Goal: Task Accomplishment & Management: Manage account settings

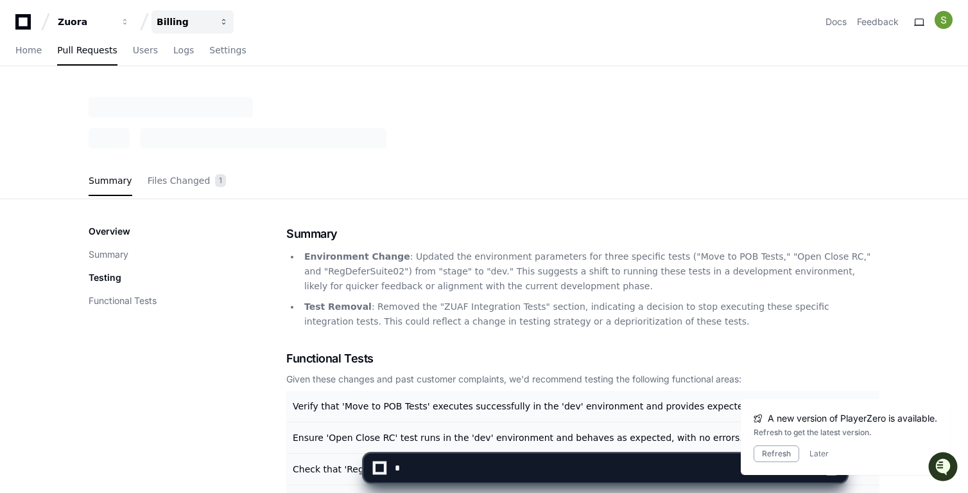
click at [113, 28] on div "Billing" at bounding box center [85, 21] width 55 height 13
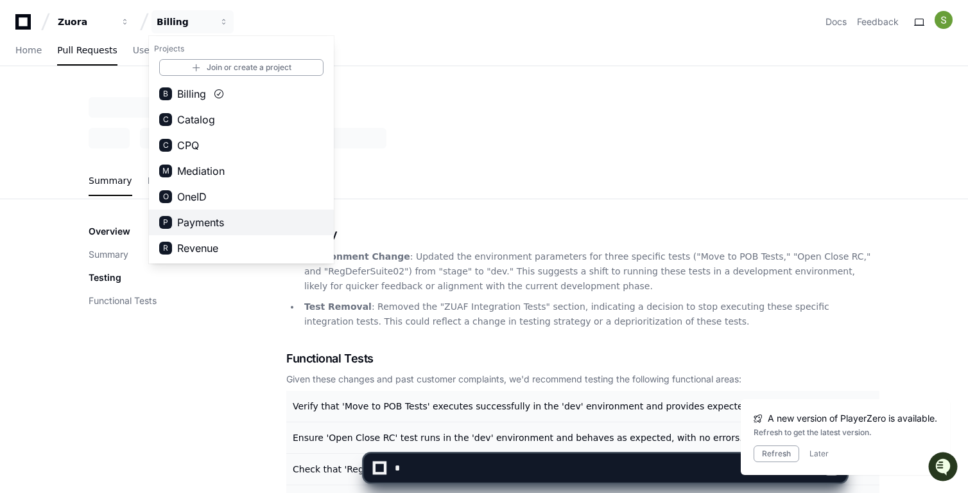
click at [221, 209] on button "P Payments" at bounding box center [241, 222] width 185 height 26
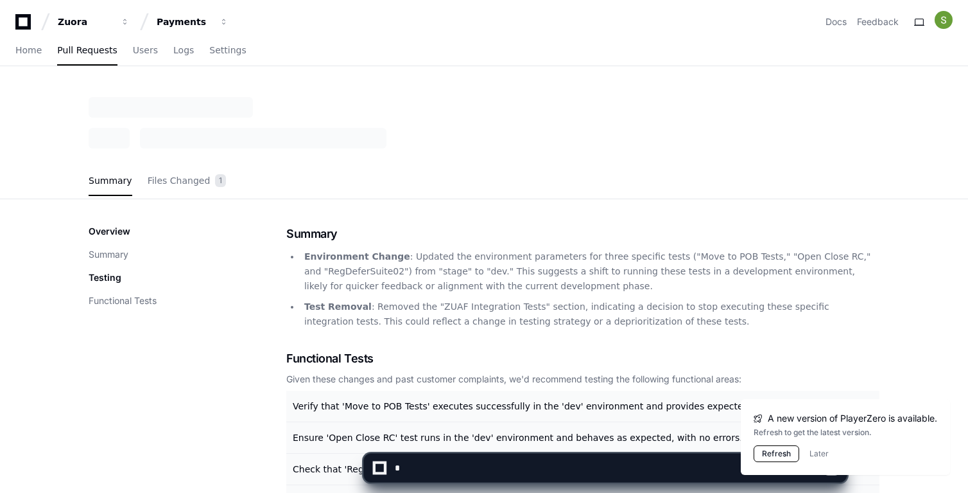
click at [783, 457] on button "Refresh" at bounding box center [777, 453] width 46 height 17
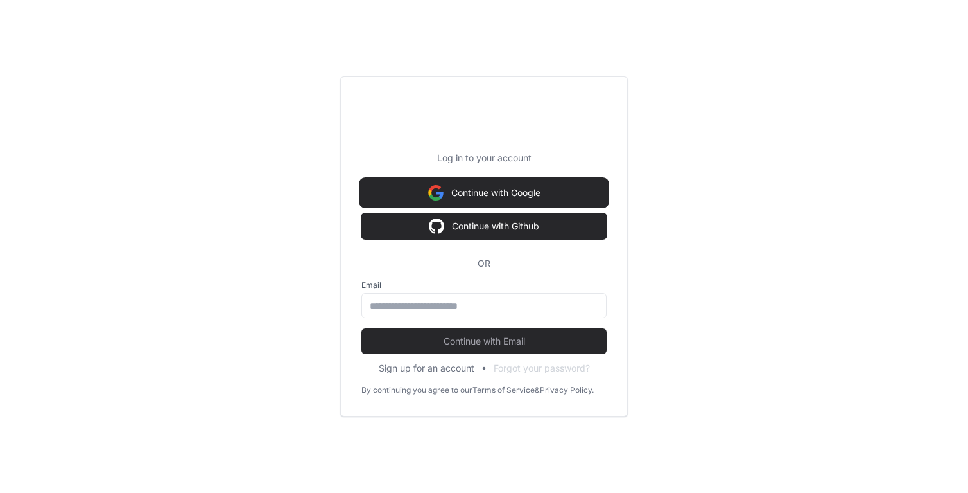
click at [510, 193] on button "Continue with Google" at bounding box center [484, 193] width 245 height 26
